Goal: Task Accomplishment & Management: Complete application form

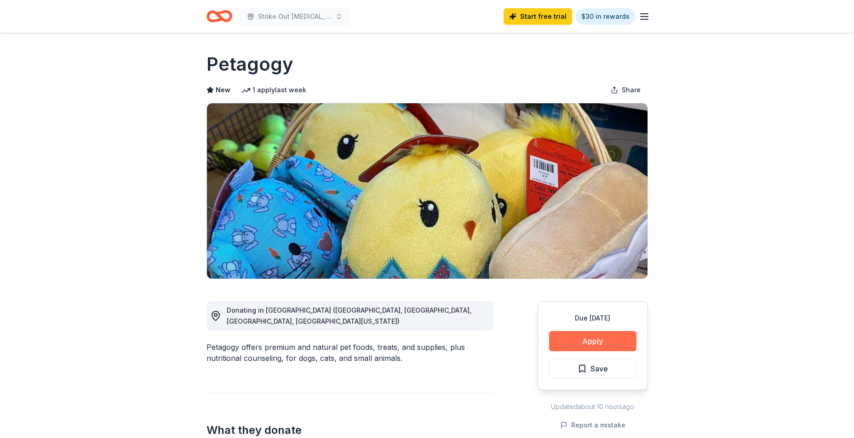
click at [580, 348] on button "Apply" at bounding box center [592, 341] width 87 height 20
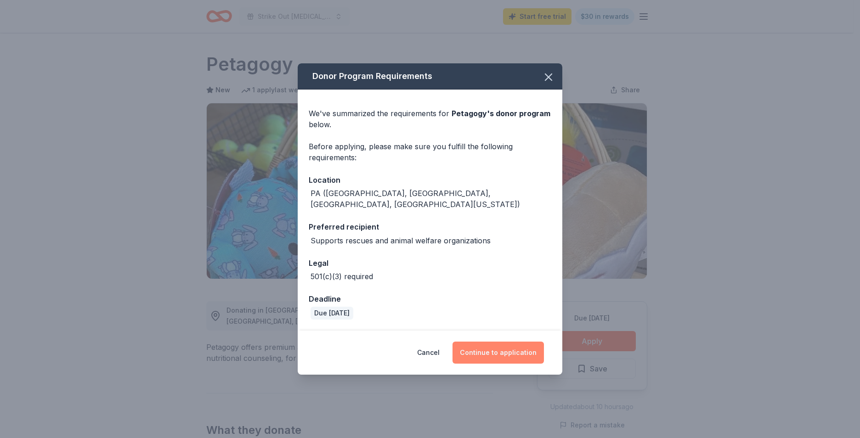
click at [504, 347] on button "Continue to application" at bounding box center [498, 353] width 91 height 22
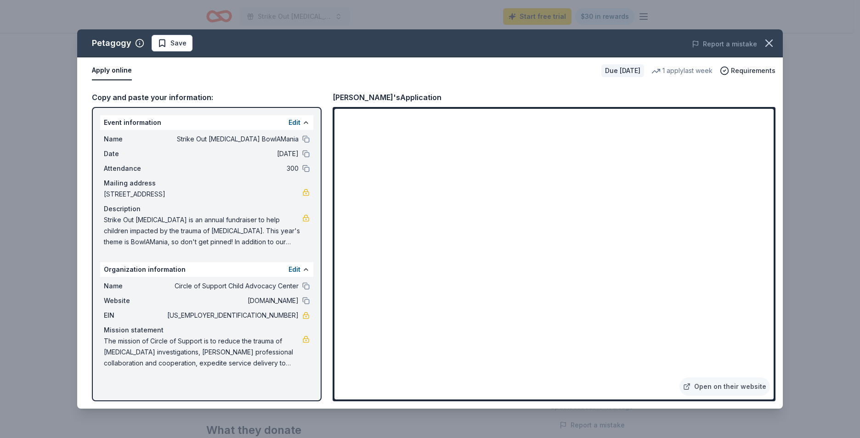
drag, startPoint x: 99, startPoint y: 120, endPoint x: 162, endPoint y: 157, distance: 73.2
click at [162, 157] on div "Event information Edit Name Strike Out [MEDICAL_DATA] BowlAMania Date [DATE] At…" at bounding box center [207, 254] width 230 height 295
click at [307, 140] on button at bounding box center [305, 139] width 7 height 7
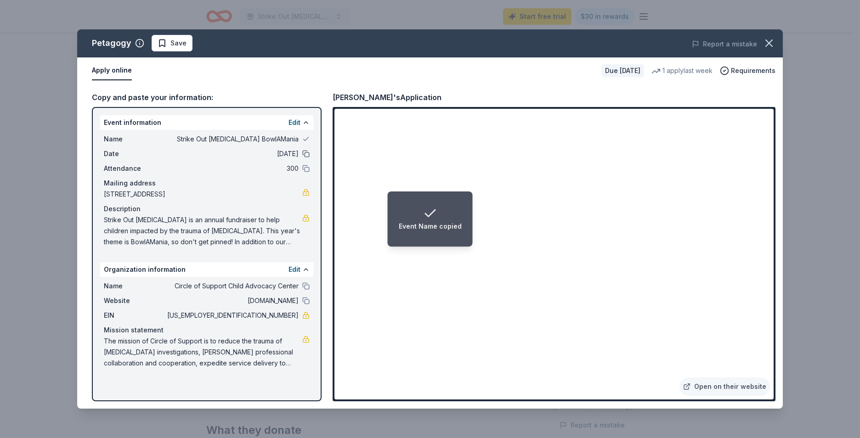
click at [308, 153] on button at bounding box center [305, 153] width 7 height 7
click at [307, 174] on div "Attendance 300" at bounding box center [207, 168] width 206 height 11
click at [307, 169] on button at bounding box center [305, 168] width 7 height 7
click at [308, 287] on button at bounding box center [305, 286] width 7 height 7
click at [304, 301] on button at bounding box center [305, 300] width 7 height 7
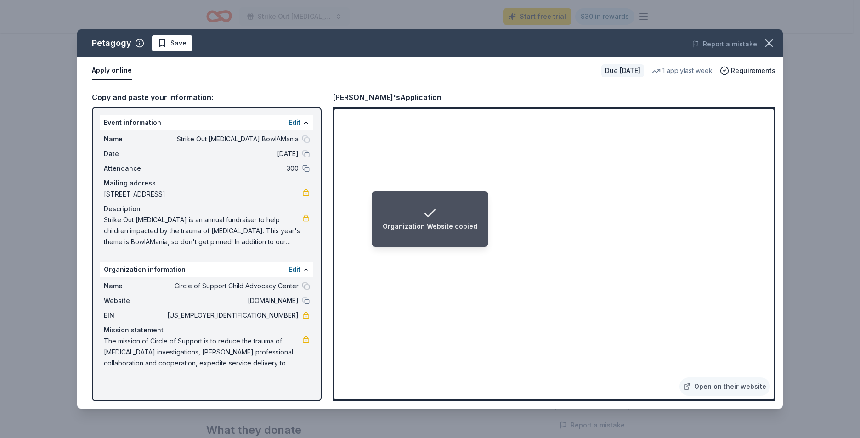
click at [304, 285] on button at bounding box center [305, 286] width 7 height 7
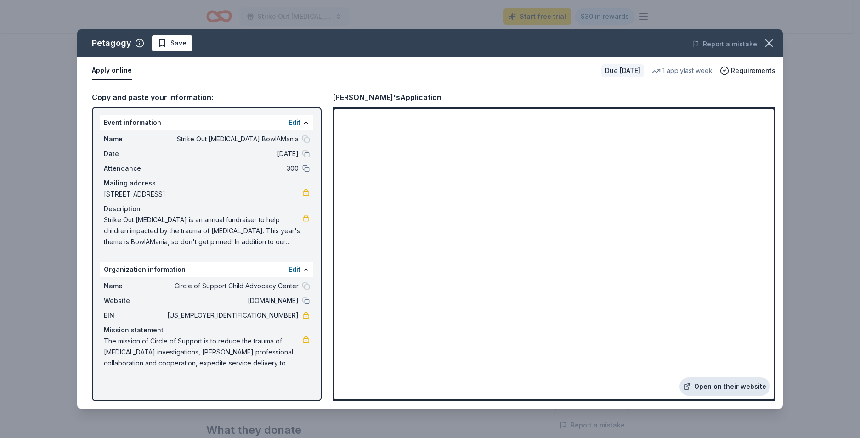
click at [722, 387] on link "Open on their website" at bounding box center [725, 387] width 91 height 18
click at [296, 124] on button "Edit" at bounding box center [295, 122] width 12 height 11
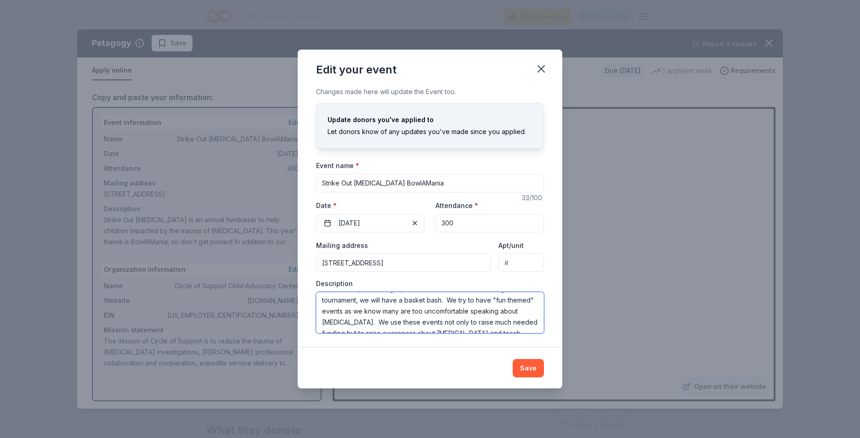
scroll to position [55, 0]
drag, startPoint x: 323, startPoint y: 302, endPoint x: 511, endPoint y: 331, distance: 190.8
click at [511, 331] on textarea "Strike Out [MEDICAL_DATA] is an annual fundraiser to help children impacted by …" at bounding box center [430, 312] width 228 height 41
